Goal: Information Seeking & Learning: Learn about a topic

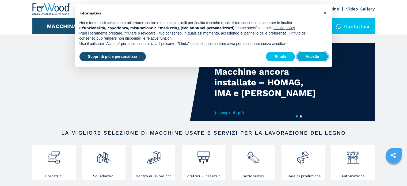
click at [305, 56] on button "Accetta" at bounding box center [312, 57] width 31 height 10
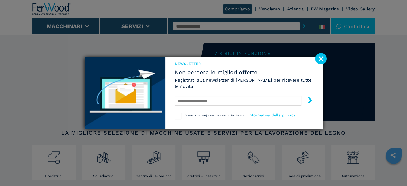
click at [323, 59] on image at bounding box center [321, 59] width 12 height 12
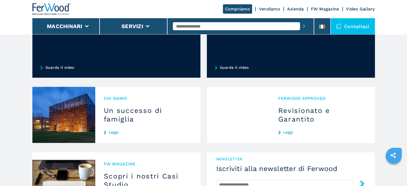
scroll to position [428, 0]
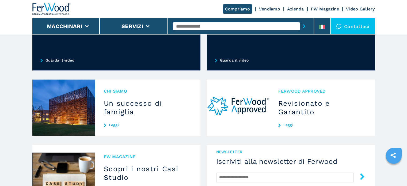
click at [124, 112] on h3 "Un successo di famiglia" at bounding box center [148, 107] width 88 height 17
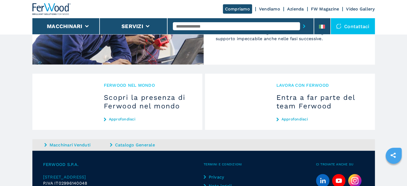
scroll to position [542, 0]
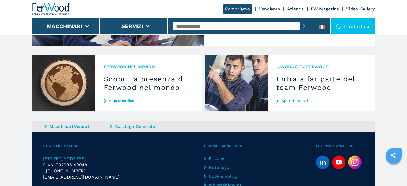
click at [296, 99] on link "Approfondisci" at bounding box center [322, 101] width 90 height 4
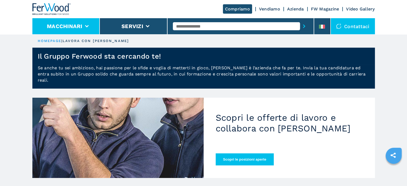
click at [72, 29] on button "Macchinari" at bounding box center [65, 26] width 36 height 6
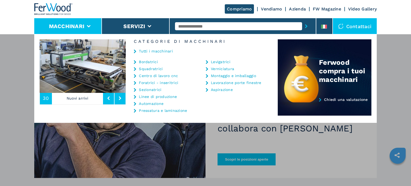
click at [63, 7] on img at bounding box center [53, 9] width 39 height 12
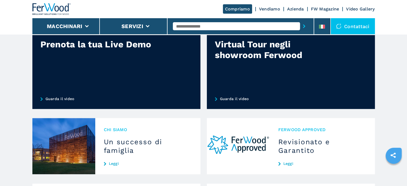
scroll to position [402, 0]
